Goal: Information Seeking & Learning: Check status

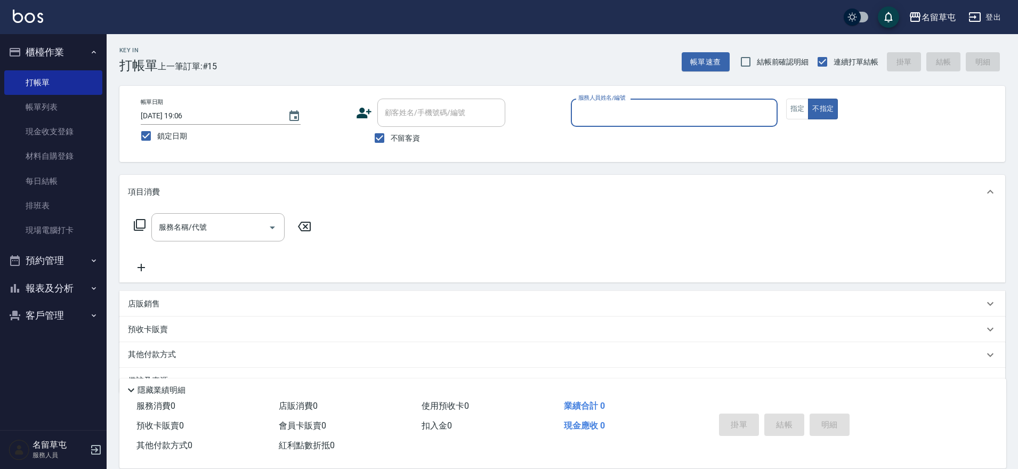
click at [38, 297] on button "報表及分析" at bounding box center [53, 289] width 98 height 28
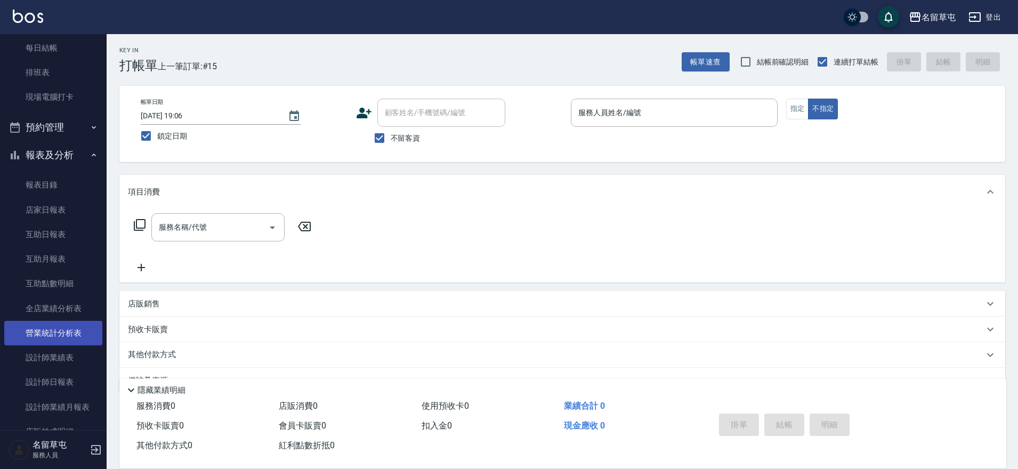
scroll to position [160, 0]
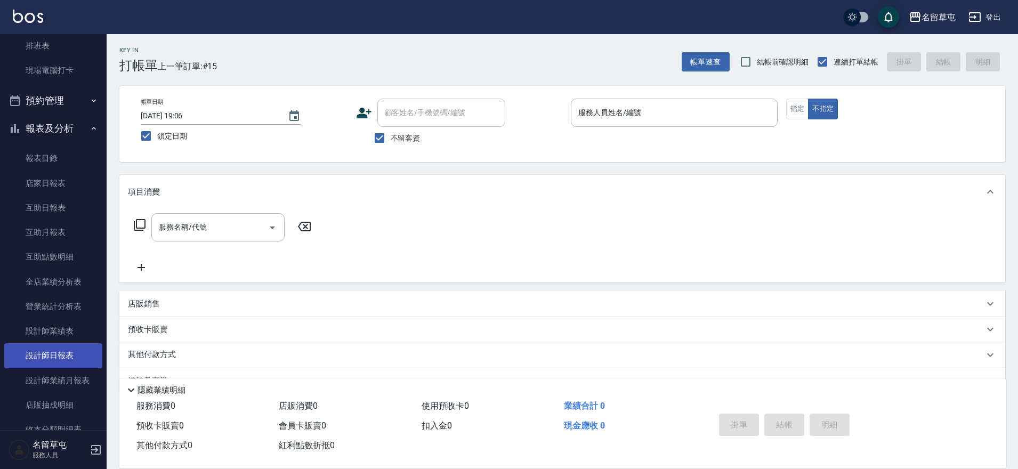
click at [62, 349] on link "設計師日報表" at bounding box center [53, 355] width 98 height 25
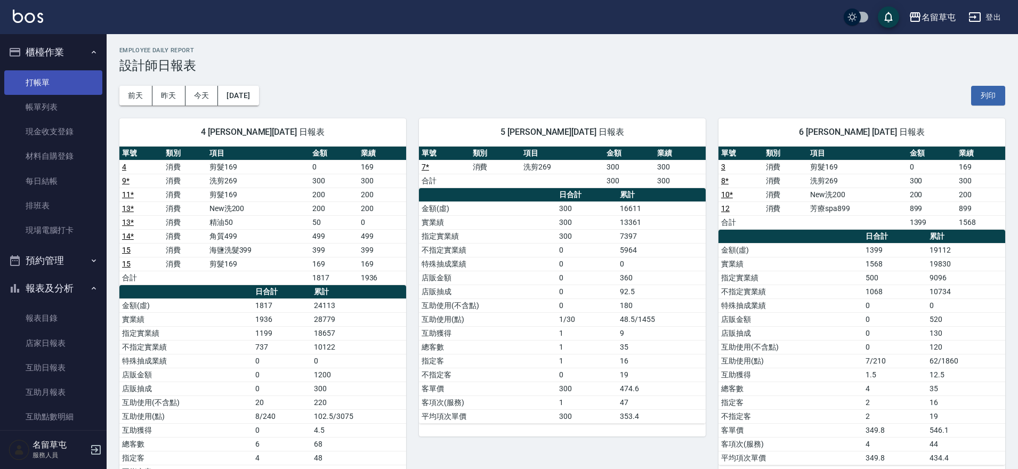
click at [58, 79] on link "打帳單" at bounding box center [53, 82] width 98 height 25
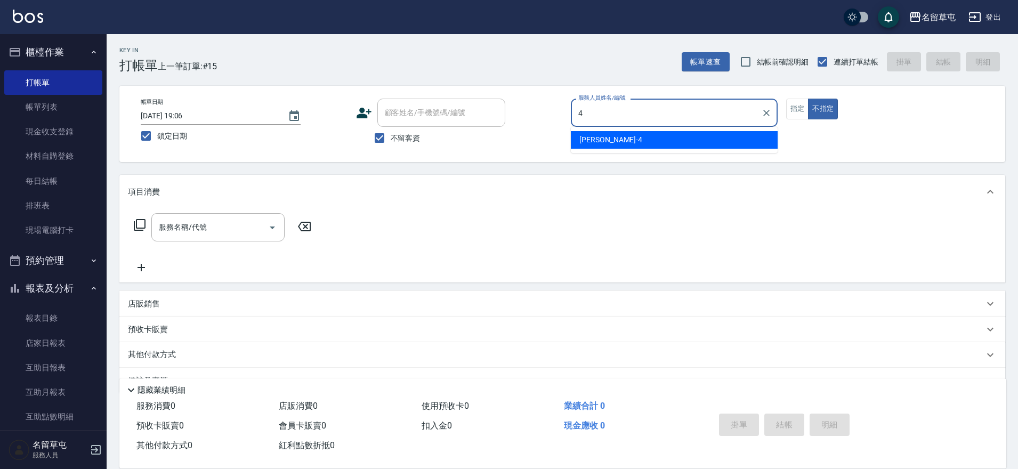
type input "[PERSON_NAME]-4"
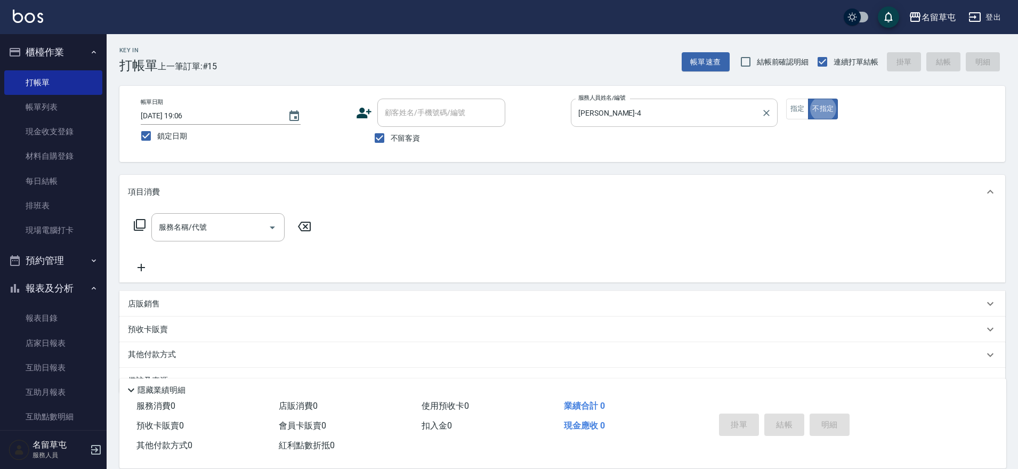
type button "false"
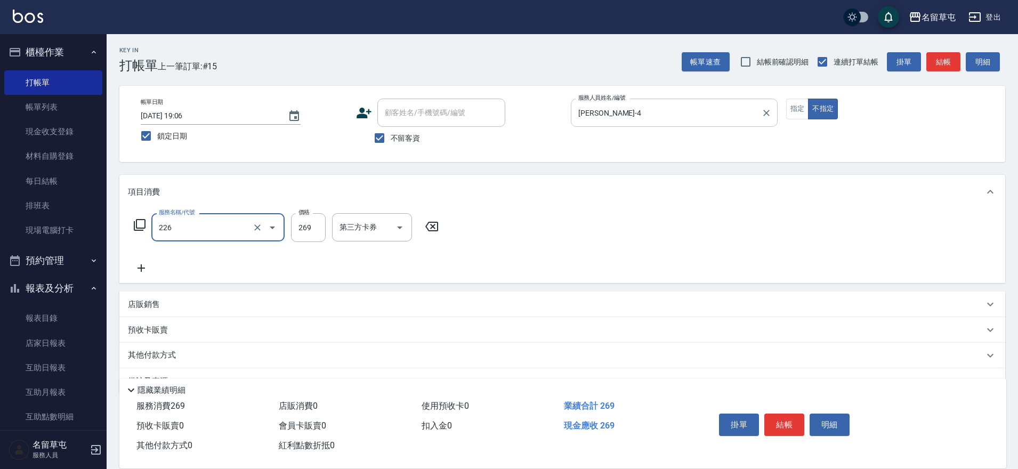
type input "洗剪269(226)"
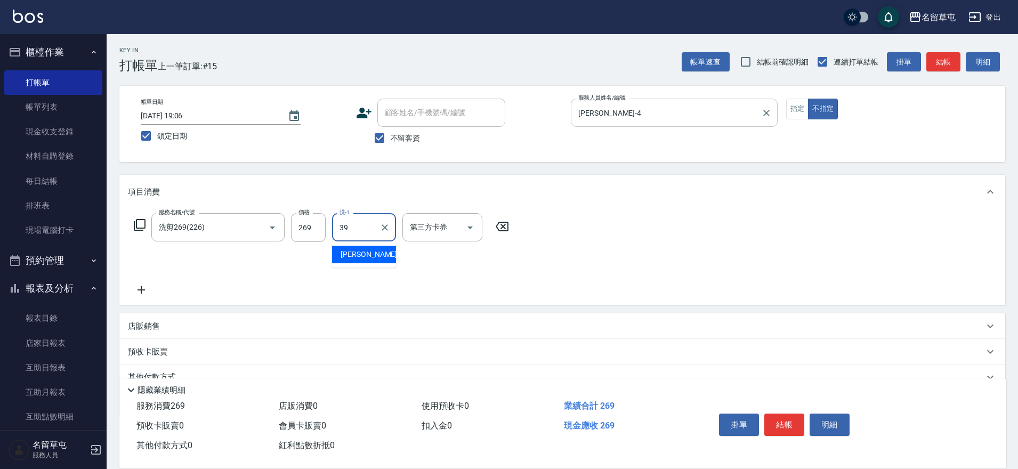
type input "[PERSON_NAME]-39"
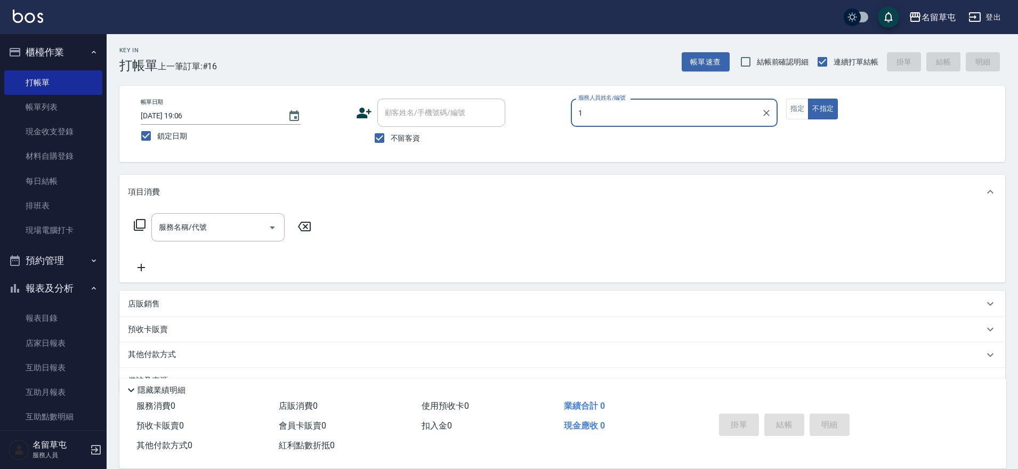
type input "1"
click at [808, 99] on button "不指定" at bounding box center [823, 109] width 30 height 21
click at [692, 123] on div "服務人員姓名/編號" at bounding box center [674, 113] width 207 height 28
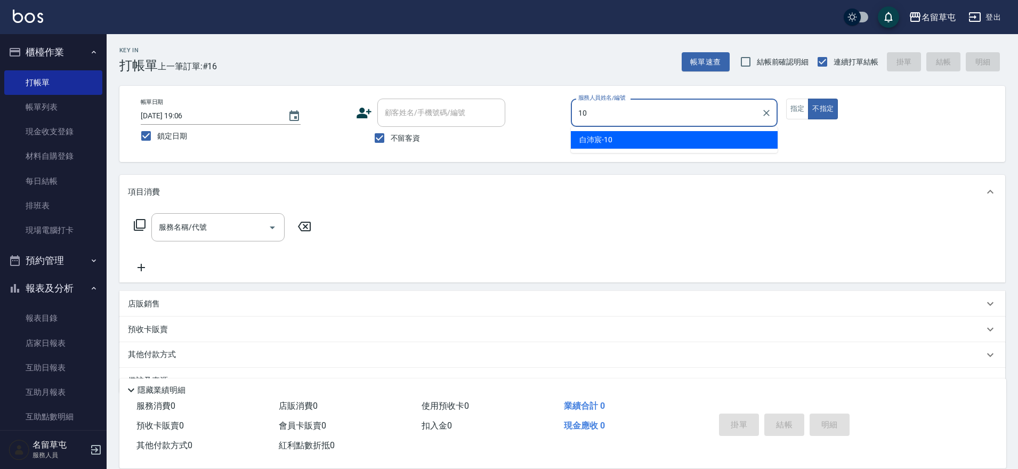
type input "[PERSON_NAME]-10"
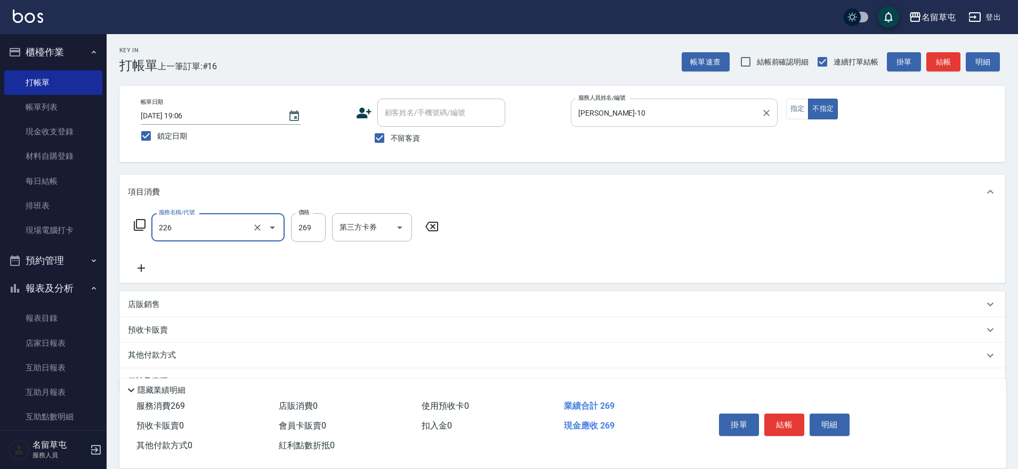
type input "洗剪269(226)"
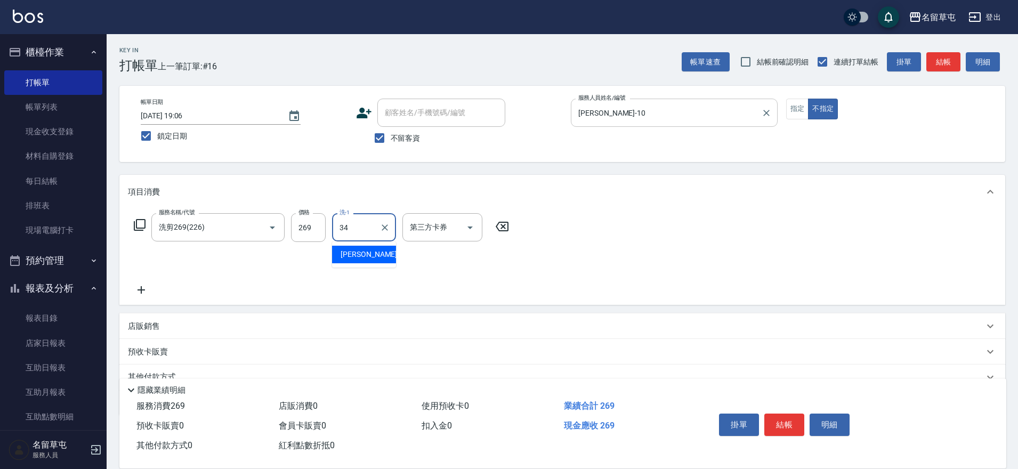
type input "[PERSON_NAME]-34"
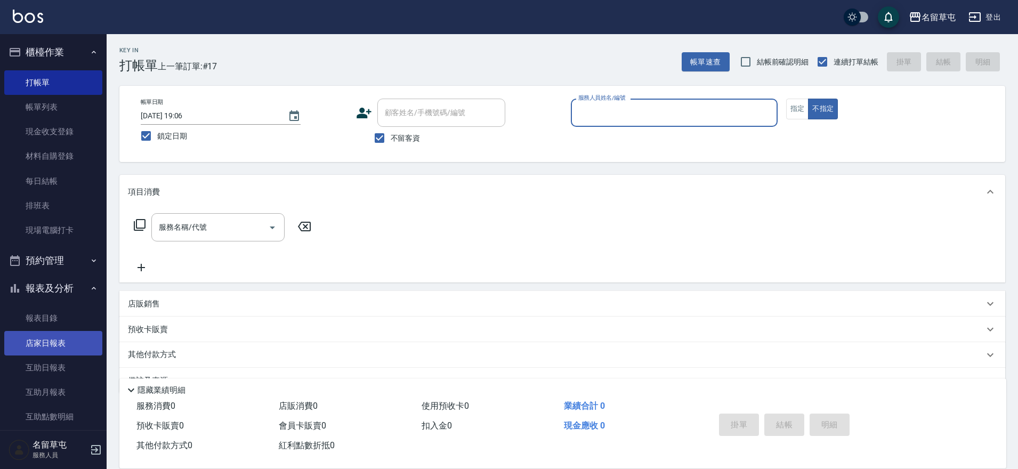
click at [18, 350] on link "店家日報表" at bounding box center [53, 343] width 98 height 25
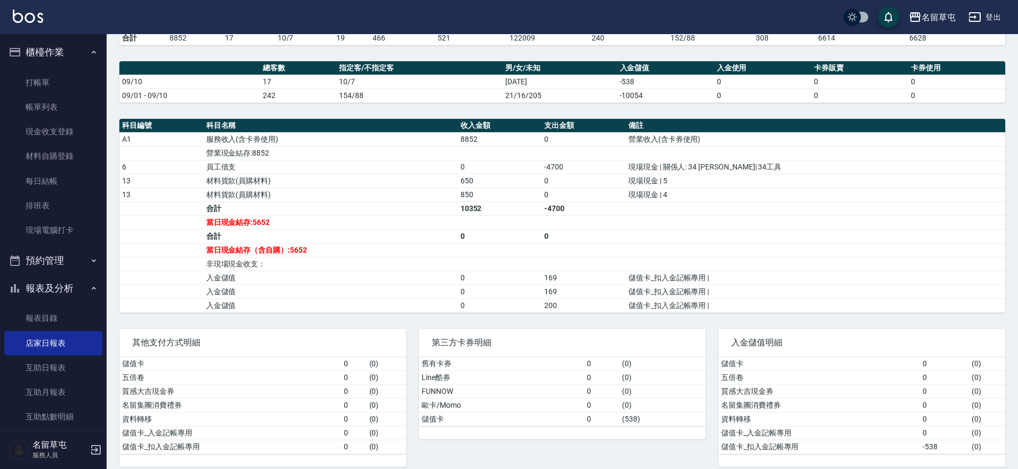
scroll to position [277, 0]
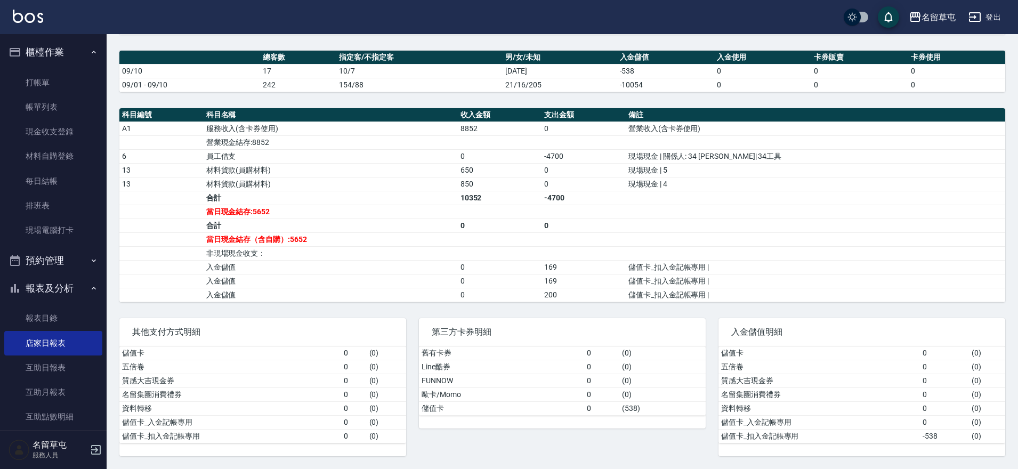
click at [386, 300] on td "入金儲值" at bounding box center [331, 295] width 254 height 14
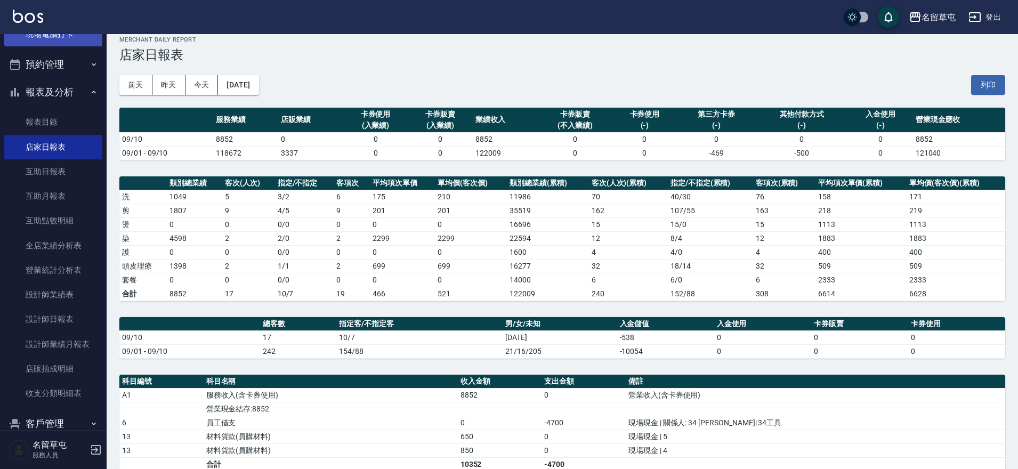
scroll to position [213, 0]
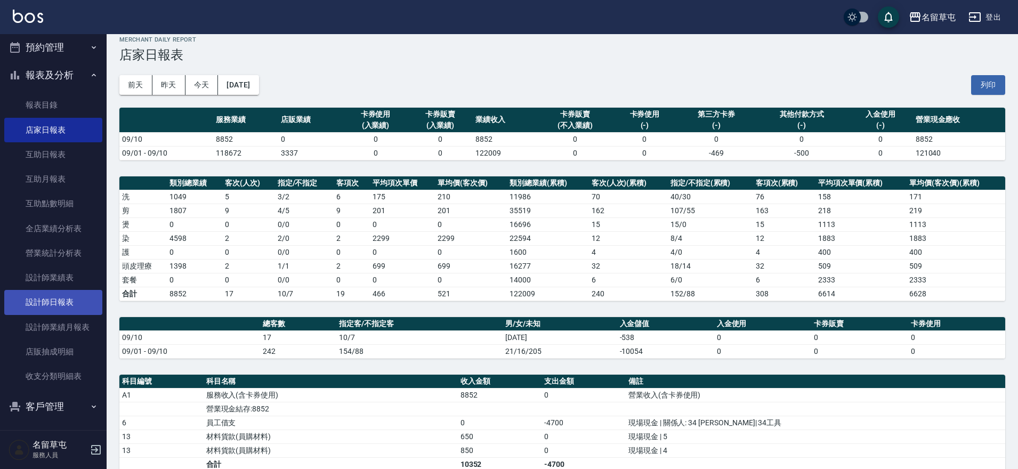
click at [55, 305] on link "設計師日報表" at bounding box center [53, 302] width 98 height 25
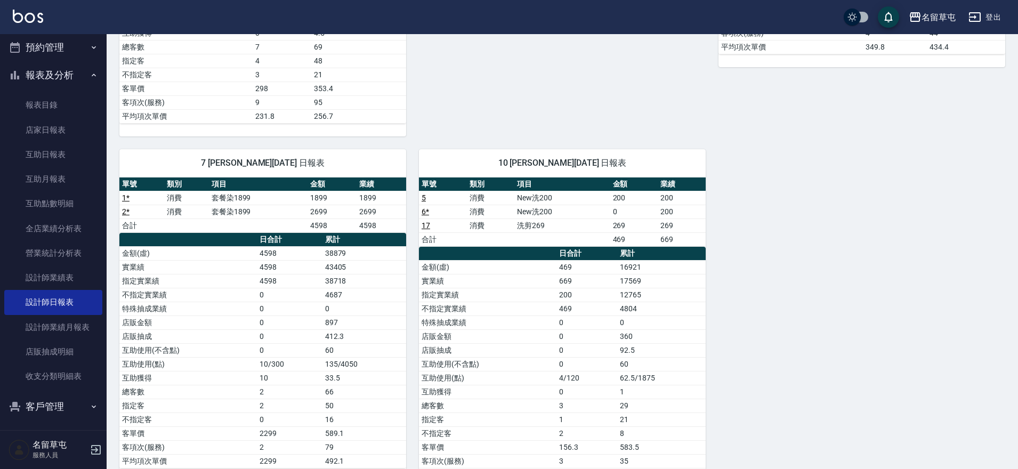
scroll to position [450, 0]
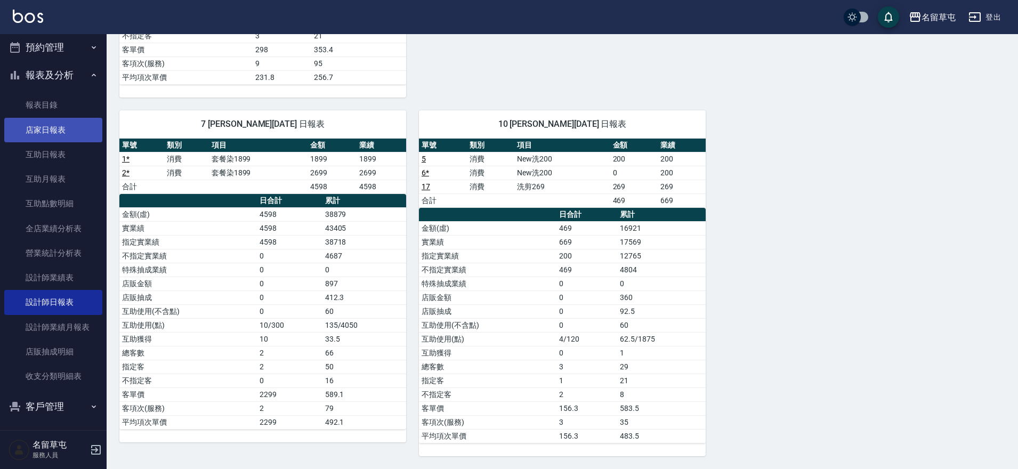
click at [61, 133] on link "店家日報表" at bounding box center [53, 130] width 98 height 25
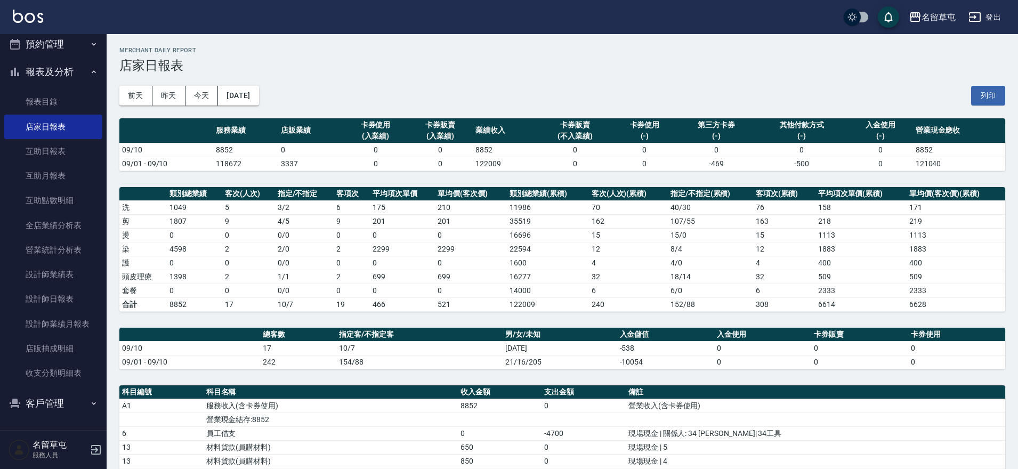
click at [592, 74] on div "[DATE] [DATE] [DATE] [DATE] 列印" at bounding box center [562, 95] width 886 height 45
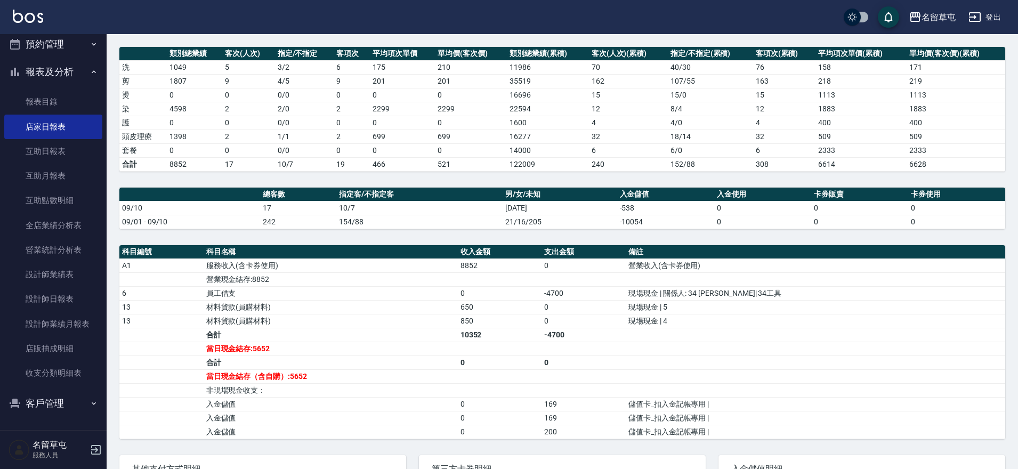
scroll to position [160, 0]
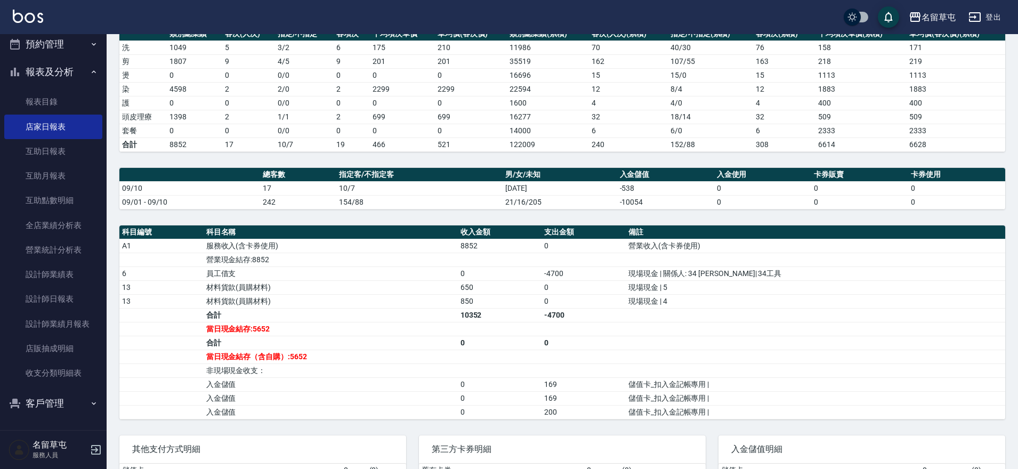
click at [542, 308] on td "10352" at bounding box center [500, 315] width 84 height 14
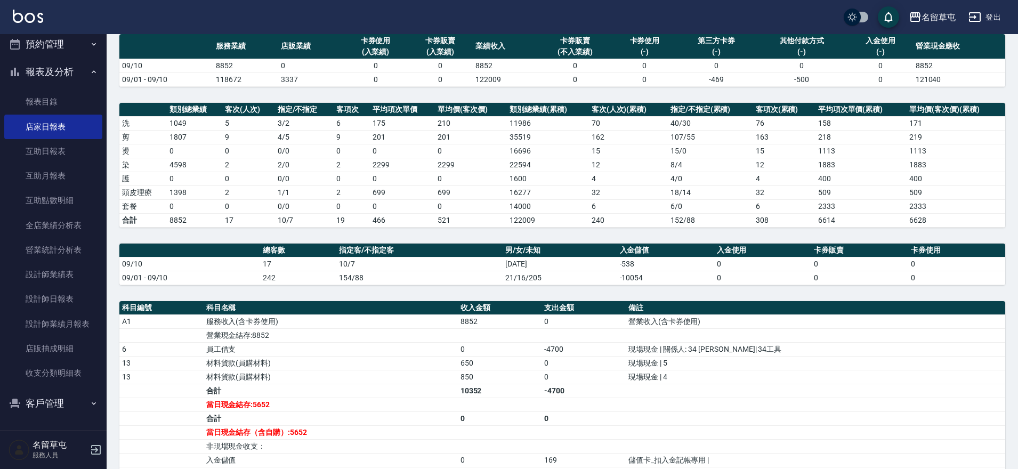
scroll to position [0, 0]
